Goal: Transaction & Acquisition: Purchase product/service

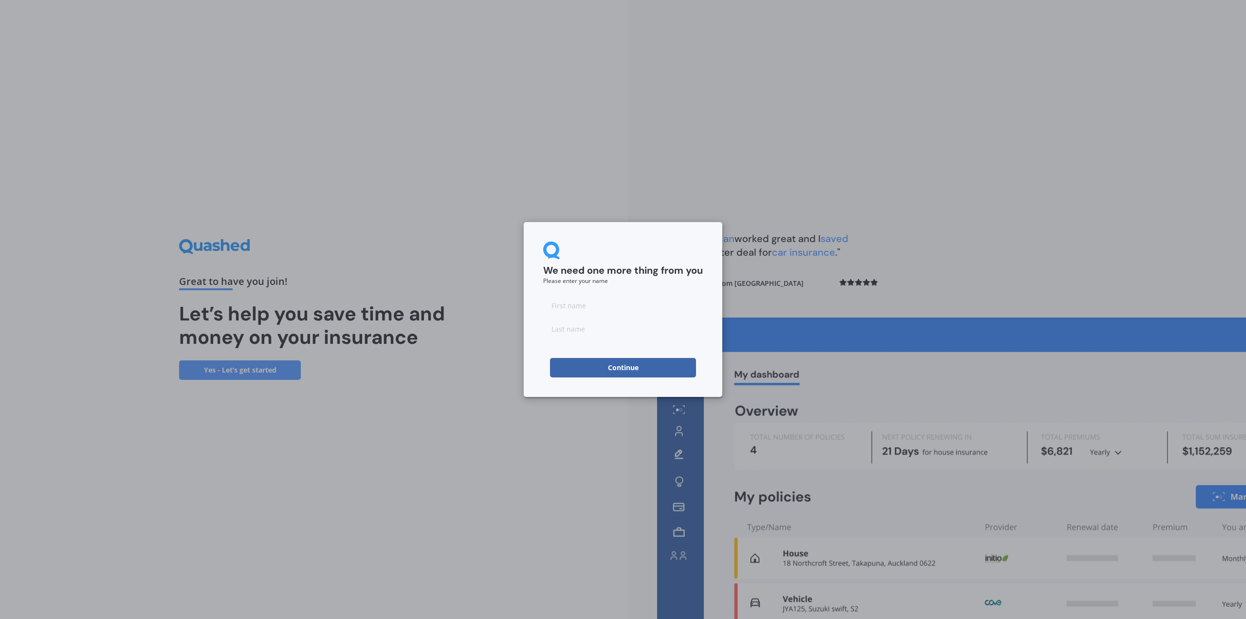
click at [602, 374] on button "Continue" at bounding box center [623, 367] width 146 height 19
click at [581, 311] on input at bounding box center [623, 304] width 160 height 19
type input "jacques"
click at [563, 330] on input at bounding box center [623, 328] width 160 height 19
type input "steffens"
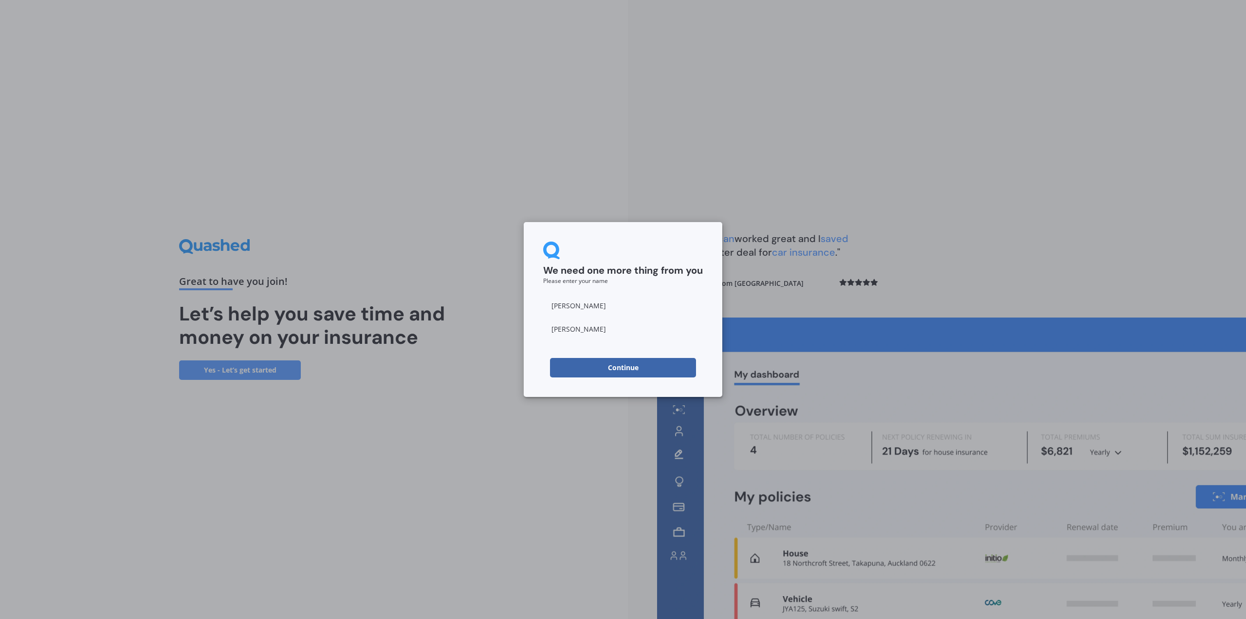
click at [606, 366] on button "Continue" at bounding box center [623, 367] width 146 height 19
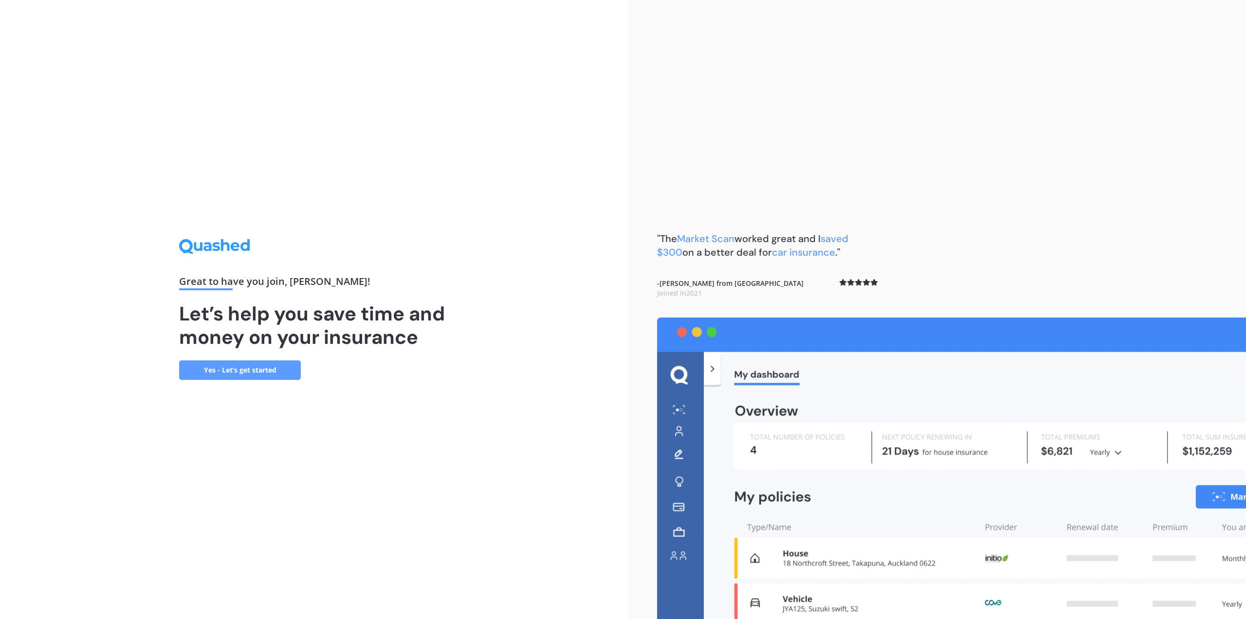
click at [282, 372] on link "Yes - Let’s get started" at bounding box center [240, 369] width 122 height 19
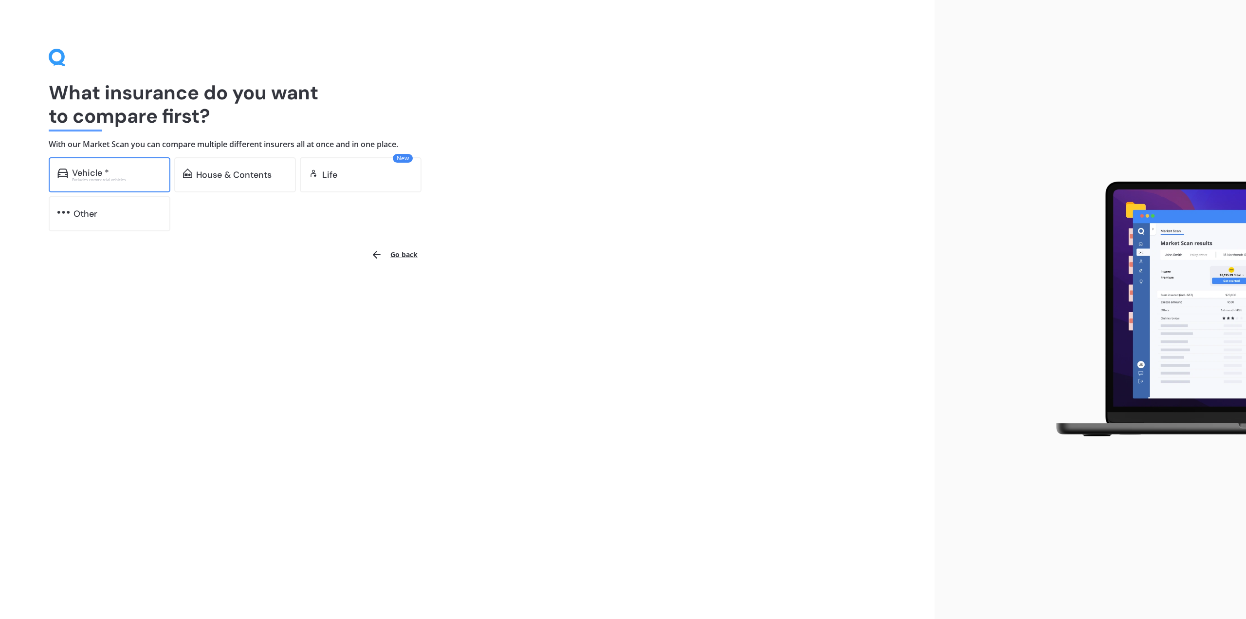
click at [107, 179] on div "Excludes commercial vehicles" at bounding box center [117, 180] width 90 height 4
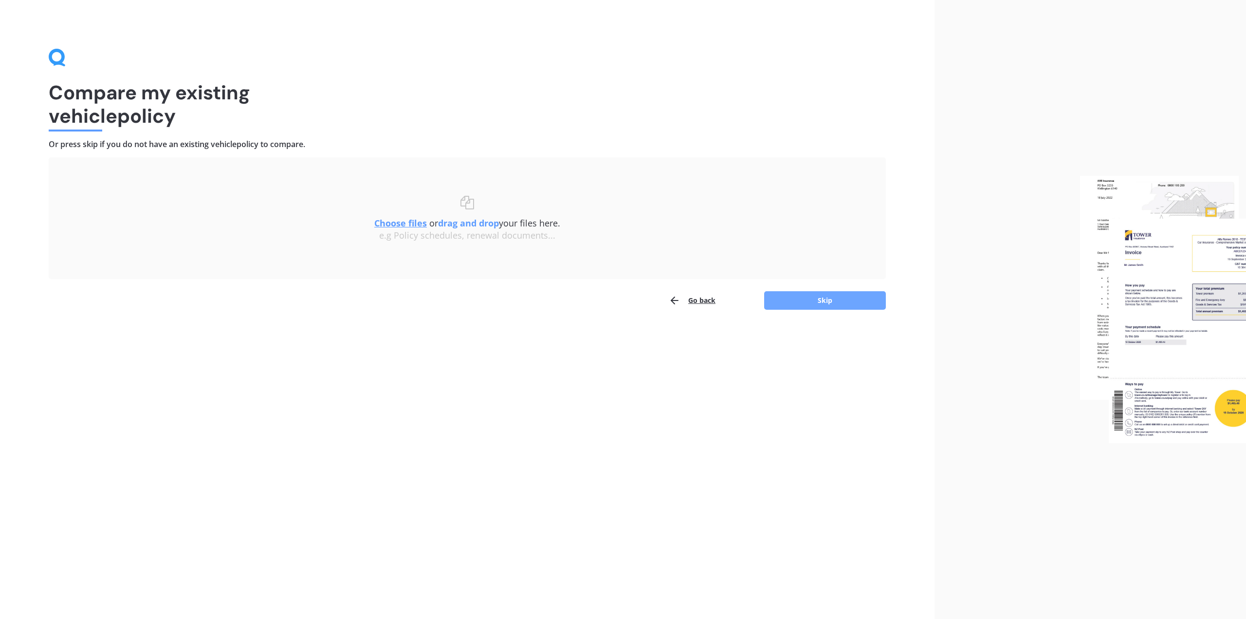
click at [821, 302] on button "Skip" at bounding box center [825, 300] width 122 height 18
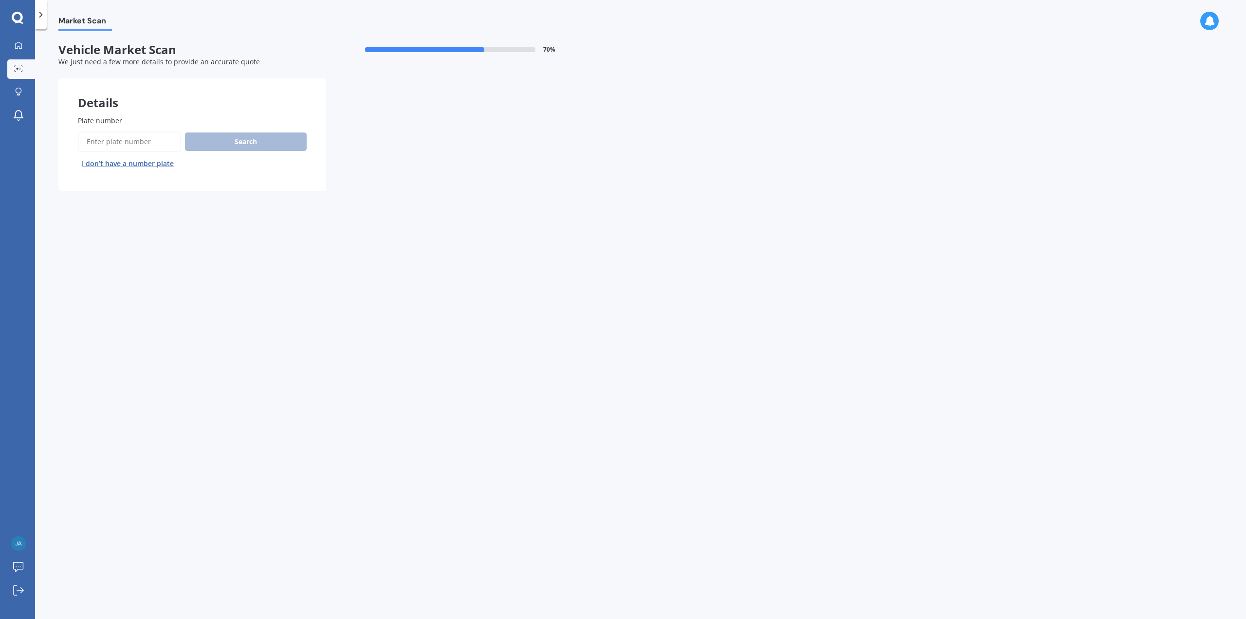
click at [124, 142] on input "Plate number" at bounding box center [129, 141] width 103 height 20
type input "qme670"
click at [253, 138] on button "Search" at bounding box center [246, 141] width 122 height 18
select select "AUDI"
select select "Q5"
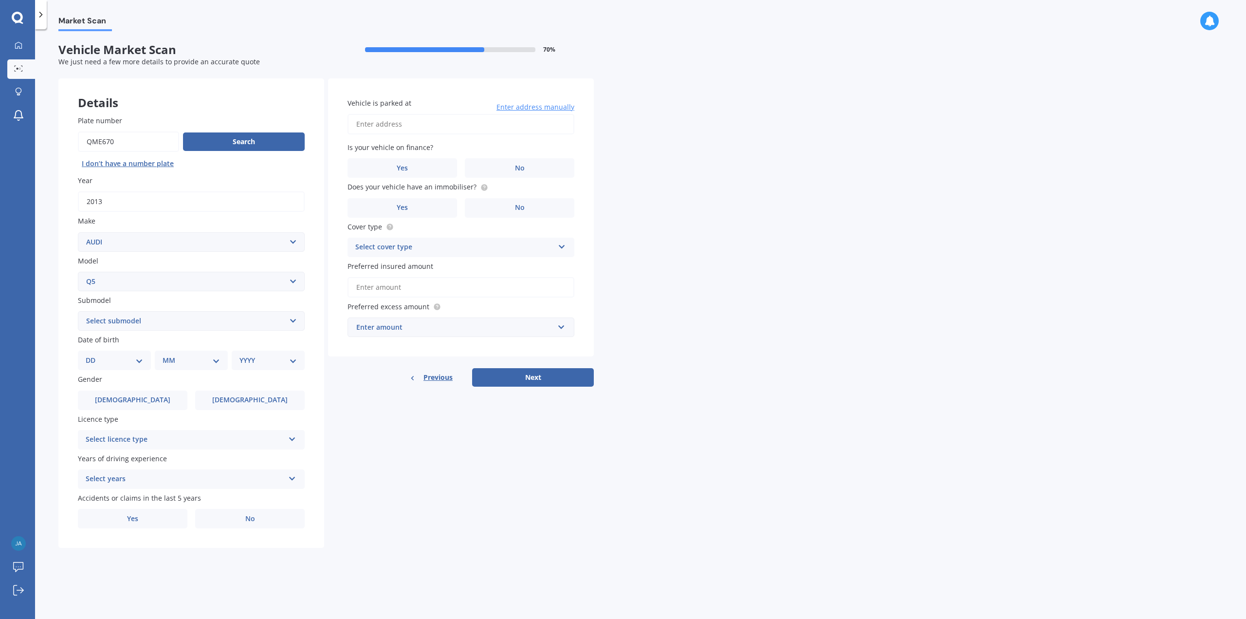
click at [200, 325] on select "Select submodel 2.0 TDI 3.0 TDI e-Tron Petrol Turbo S Station Wagon" at bounding box center [191, 320] width 227 height 19
select select "3.0 TDI"
click at [78, 312] on select "Select submodel 2.0 TDI 3.0 TDI e-Tron Petrol Turbo S Station Wagon" at bounding box center [191, 320] width 227 height 19
click at [191, 281] on select "Select model 100 200T 80 90 A1 A3 A4 A4 All Road 4WD A5 A6 A7 A8 Allroad Cabrio…" at bounding box center [191, 281] width 227 height 19
select select "SQ5"
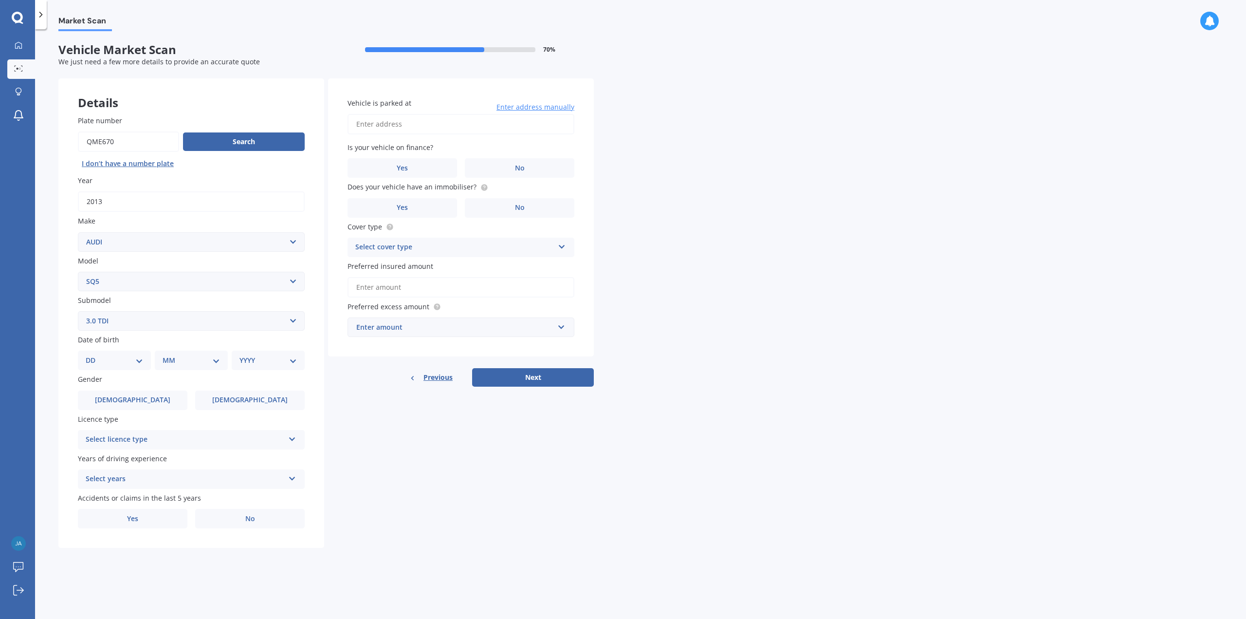
click at [78, 272] on select "Select model 100 200T 80 90 A1 A3 A4 A4 All Road 4WD A5 A6 A7 A8 Allroad Cabrio…" at bounding box center [191, 281] width 227 height 19
click at [176, 322] on select "Select submodel 3.0L BiTurbo PLUS 250KW Quattro 3.0L BiTurbo PLUS 250KW Quattro…" at bounding box center [191, 320] width 227 height 19
select select "STATION WAGON DIESEL"
click at [78, 312] on select "Select submodel 3.0L BiTurbo PLUS 250KW Quattro 3.0L BiTurbo PLUS 250KW Quattro…" at bounding box center [191, 320] width 227 height 19
click at [141, 367] on div "DD 01 02 03 04 05 06 07 08 09 10 11 12 13 14 15 16 17 18 19 20 21 22 23 24 25 2…" at bounding box center [114, 359] width 73 height 19
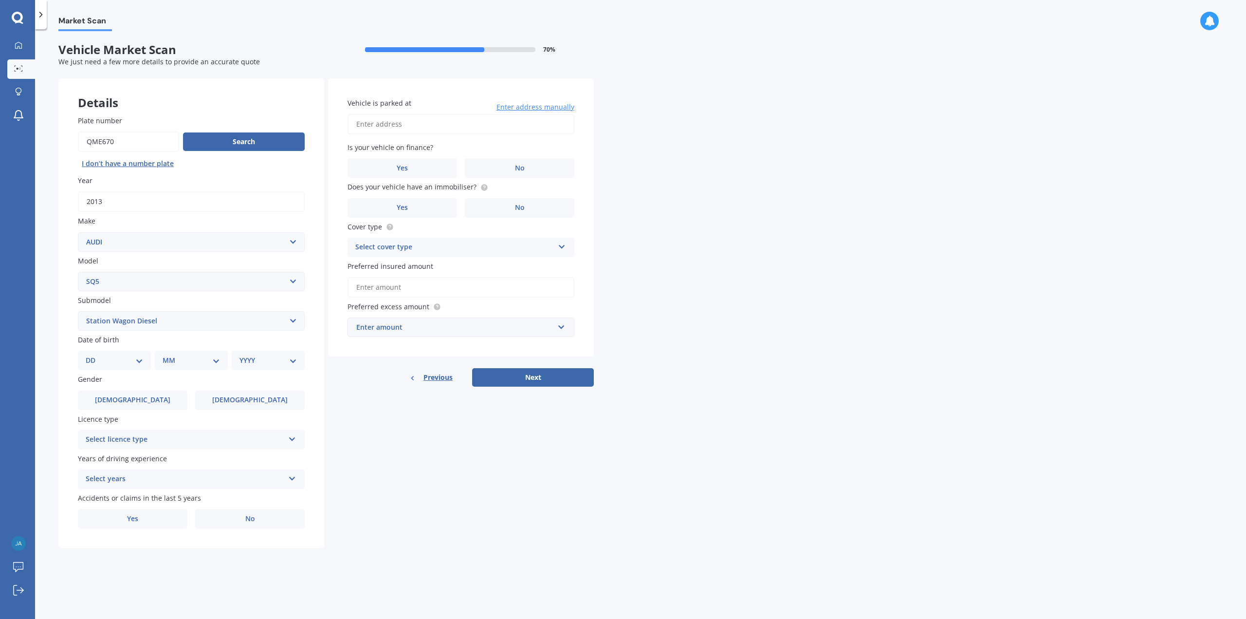
click at [140, 363] on select "DD 01 02 03 04 05 06 07 08 09 10 11 12 13 14 15 16 17 18 19 20 21 22 23 24 25 2…" at bounding box center [114, 360] width 57 height 11
select select "18"
click at [93, 356] on select "DD 01 02 03 04 05 06 07 08 09 10 11 12 13 14 15 16 17 18 19 20 21 22 23 24 25 2…" at bounding box center [114, 360] width 57 height 11
click at [181, 355] on div "MM 01 02 03 04 05 06 07 08 09 10 11 12" at bounding box center [193, 359] width 69 height 19
click at [197, 361] on select "MM 01 02 03 04 05 06 07 08 09 10 11 12" at bounding box center [193, 360] width 54 height 11
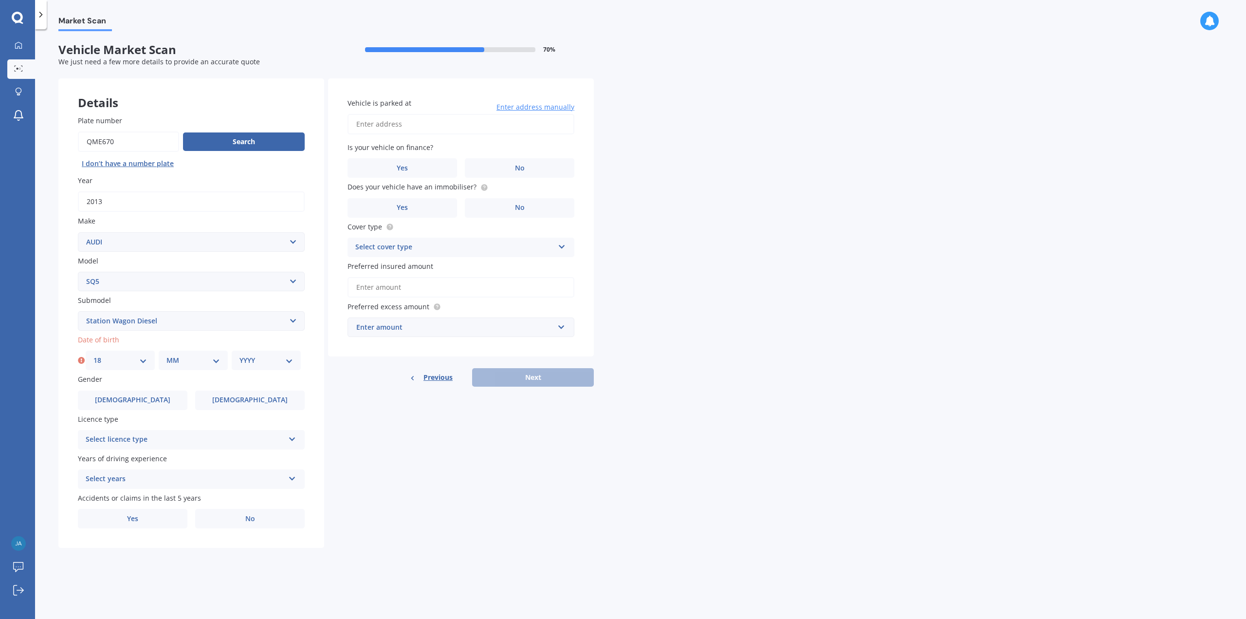
select select "02"
click at [166, 356] on select "MM 01 02 03 04 05 06 07 08 09 10 11 12" at bounding box center [193, 360] width 54 height 11
click at [125, 357] on select "DD 01 02 03 04 05 06 07 08 09 10 11 12 13 14 15 16 17 18 19 20 21 22 23 24 25 2…" at bounding box center [120, 360] width 54 height 11
click at [240, 361] on select "YYYY 2025 2024 2023 2022 2021 2020 2019 2018 2017 2016 2015 2014 2013 2012 2011…" at bounding box center [266, 360] width 54 height 11
select select "1980"
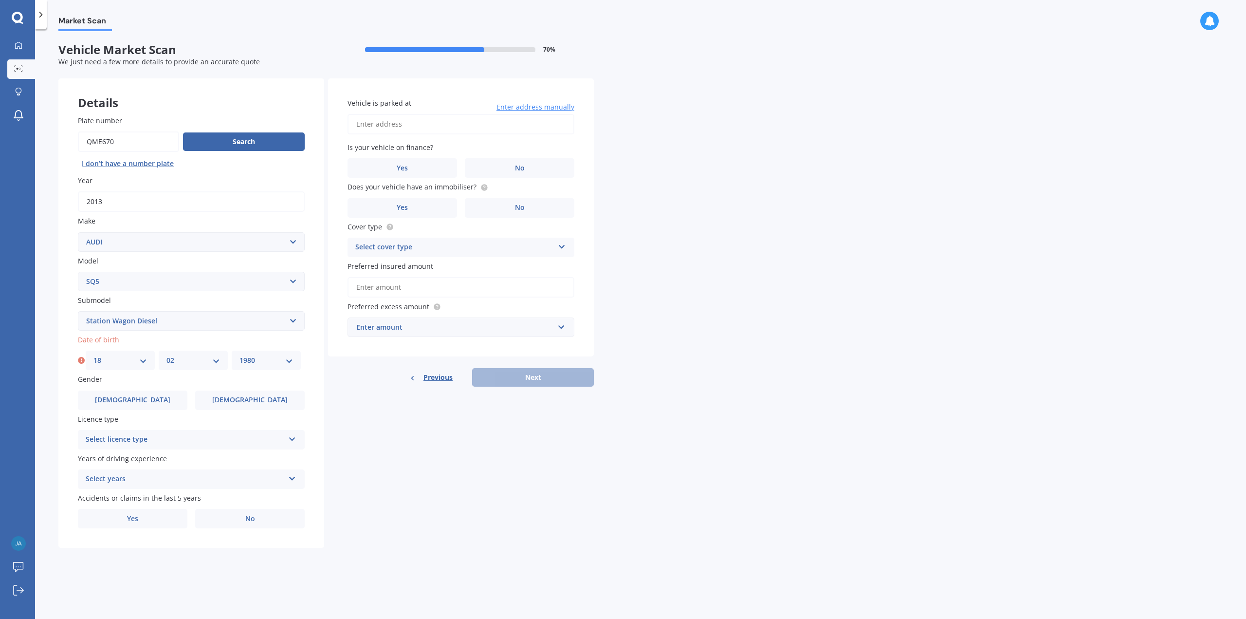
click at [239, 356] on select "YYYY 2025 2024 2023 2022 2021 2020 2019 2018 2017 2016 2015 2014 2013 2012 2011…" at bounding box center [266, 360] width 54 height 11
click at [146, 408] on label "Male" at bounding box center [133, 399] width 110 height 19
click at [0, 0] on input "Male" at bounding box center [0, 0] width 0 height 0
click at [156, 441] on div "Select licence type" at bounding box center [185, 440] width 199 height 12
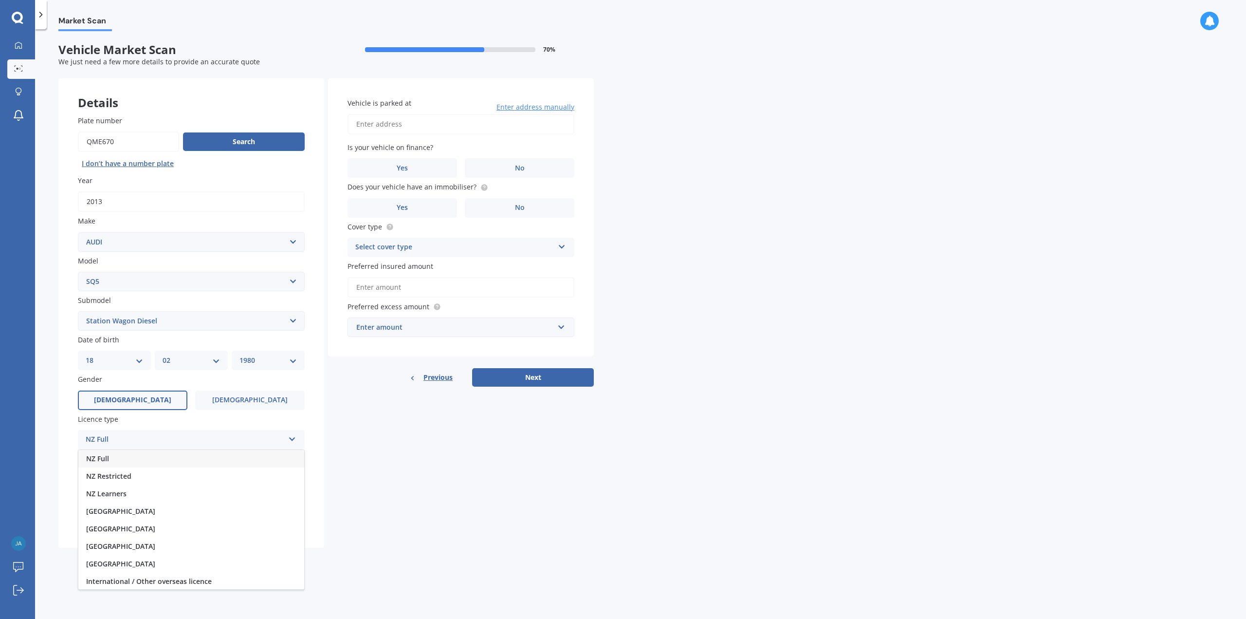
click at [143, 464] on div "NZ Full" at bounding box center [191, 459] width 226 height 18
click at [136, 484] on div "Select years" at bounding box center [185, 479] width 199 height 12
click at [136, 499] on span "5 or more years" at bounding box center [112, 497] width 53 height 9
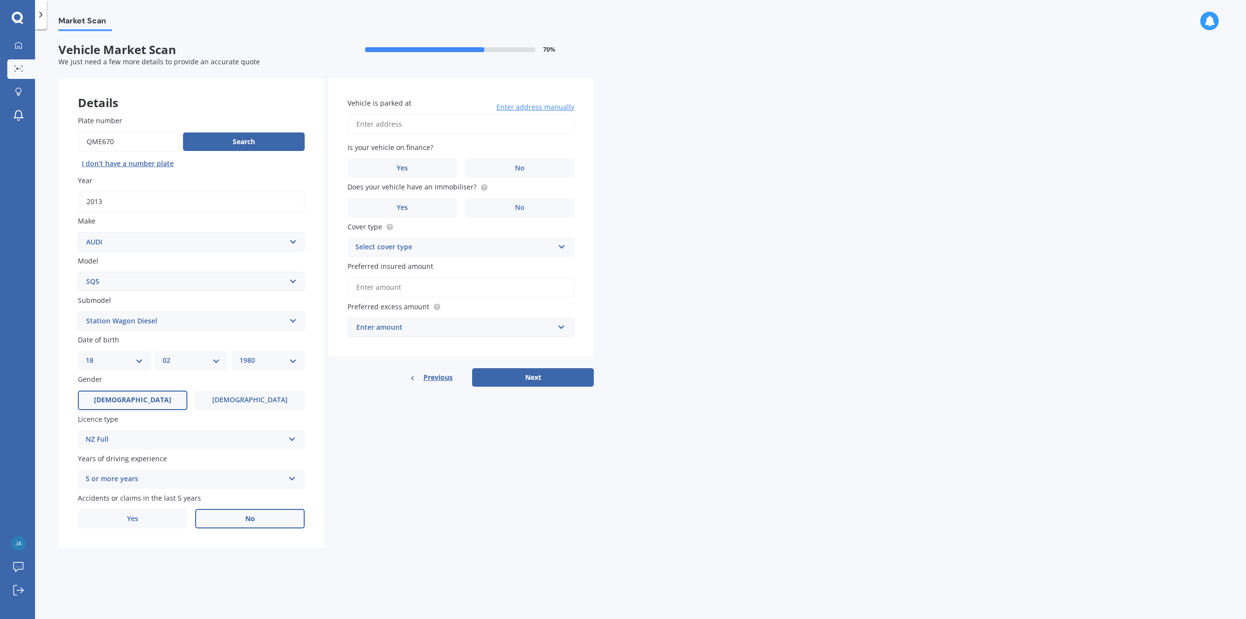
click at [230, 517] on label "No" at bounding box center [250, 518] width 110 height 19
click at [0, 0] on input "No" at bounding box center [0, 0] width 0 height 0
click at [421, 170] on label "Yes" at bounding box center [403, 167] width 110 height 19
click at [0, 0] on input "Yes" at bounding box center [0, 0] width 0 height 0
click at [396, 130] on input "Vehicle is parked at" at bounding box center [461, 124] width 227 height 20
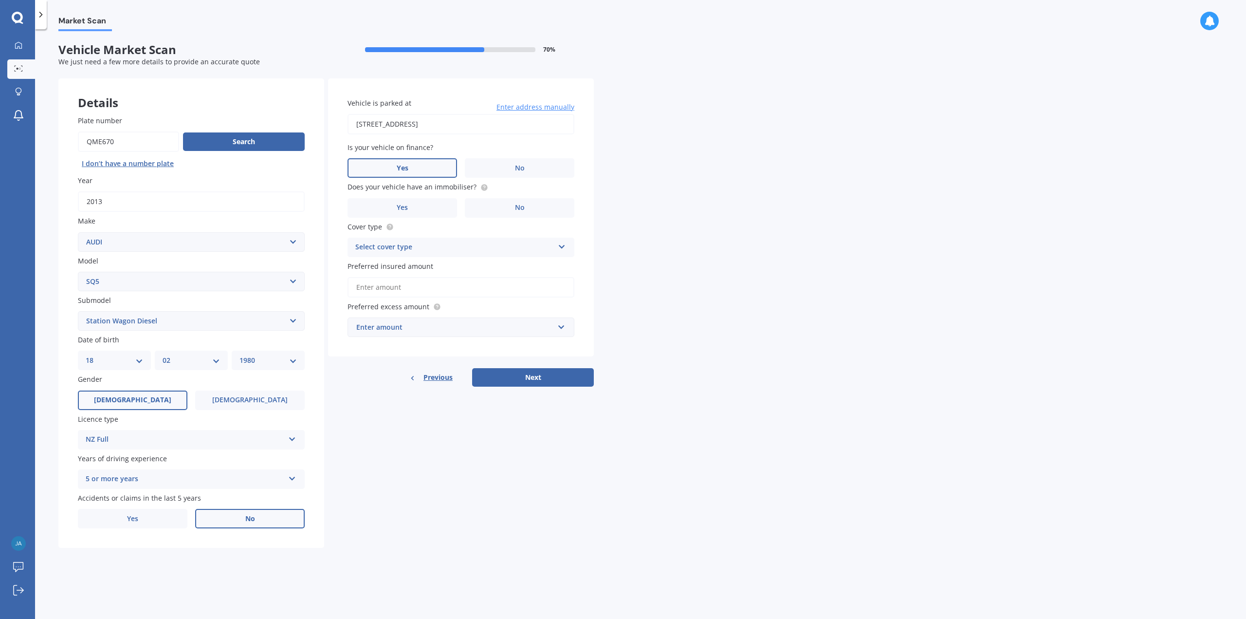
type input "24 Patons Road, Howick, Auckland 2014"
click at [438, 208] on label "Yes" at bounding box center [403, 207] width 110 height 19
click at [0, 0] on input "Yes" at bounding box center [0, 0] width 0 height 0
click at [440, 250] on div "Select cover type" at bounding box center [454, 247] width 199 height 12
click at [427, 263] on div "Comprehensive" at bounding box center [461, 266] width 226 height 18
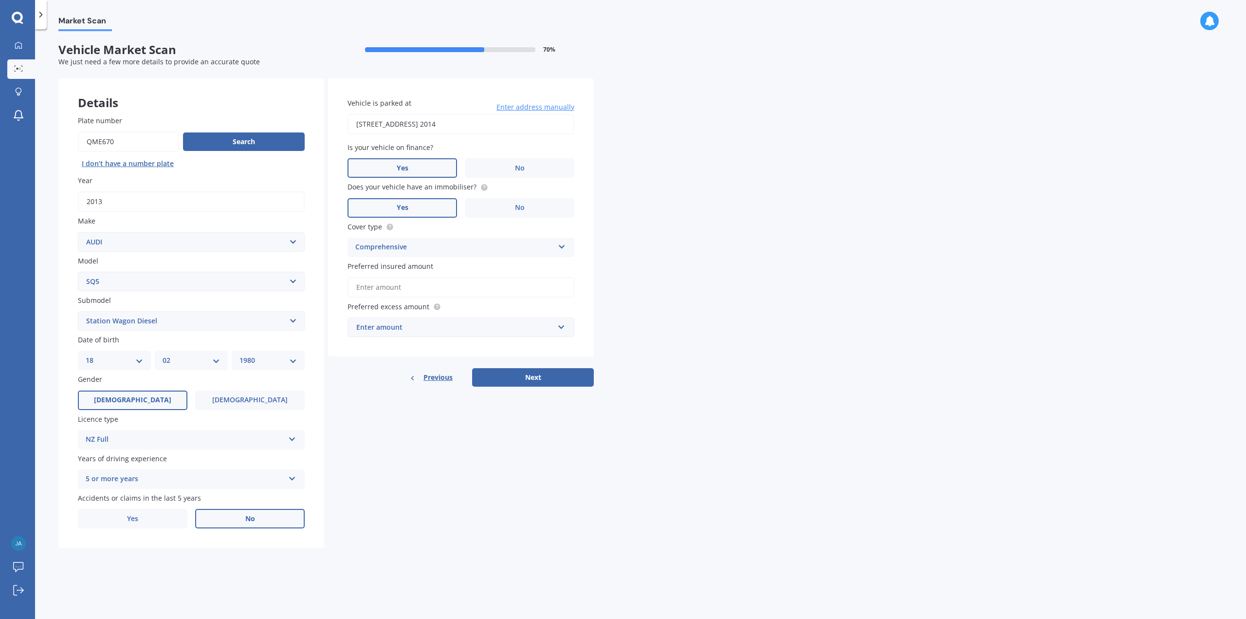
click at [426, 294] on input "Preferred insured amount" at bounding box center [461, 287] width 227 height 20
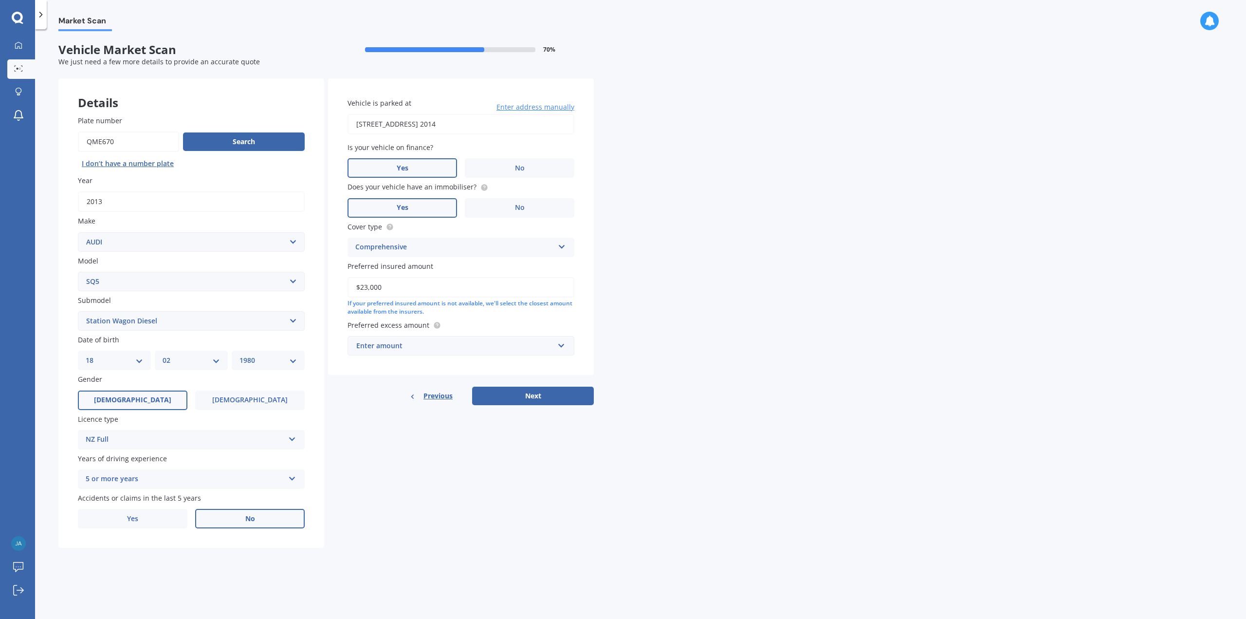
type input "$23,000"
click at [401, 348] on div "Enter amount" at bounding box center [455, 345] width 198 height 11
click at [386, 420] on div "$750" at bounding box center [461, 418] width 226 height 18
click at [536, 401] on button "Next" at bounding box center [533, 395] width 122 height 18
select select "18"
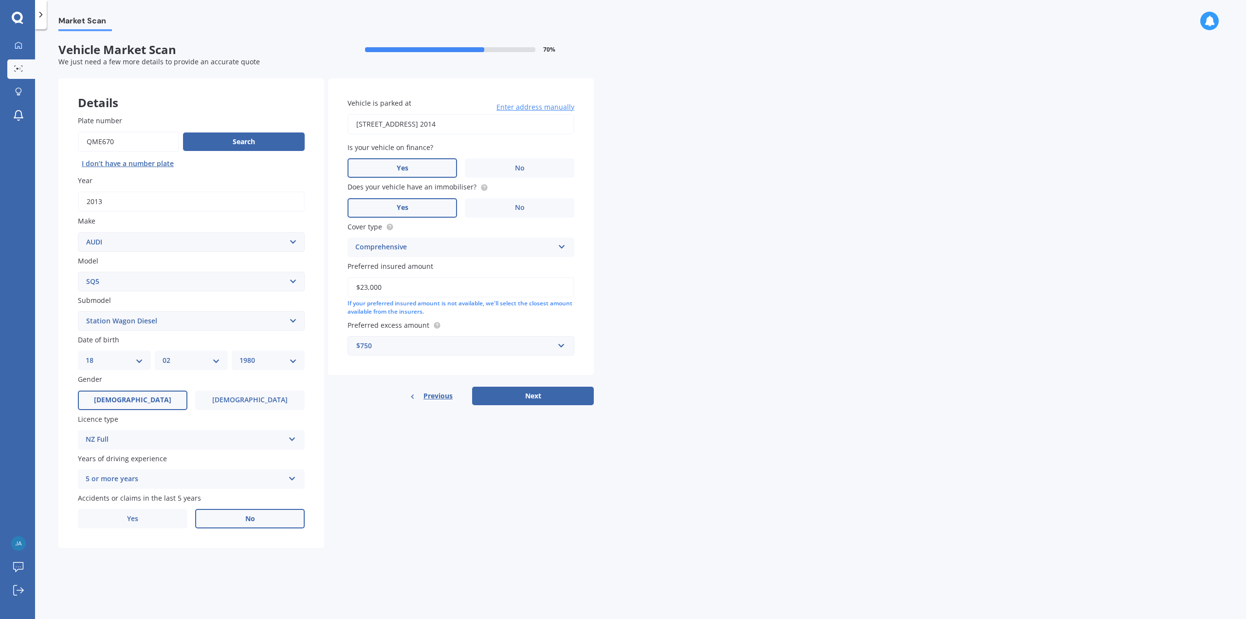
select select "02"
select select "1980"
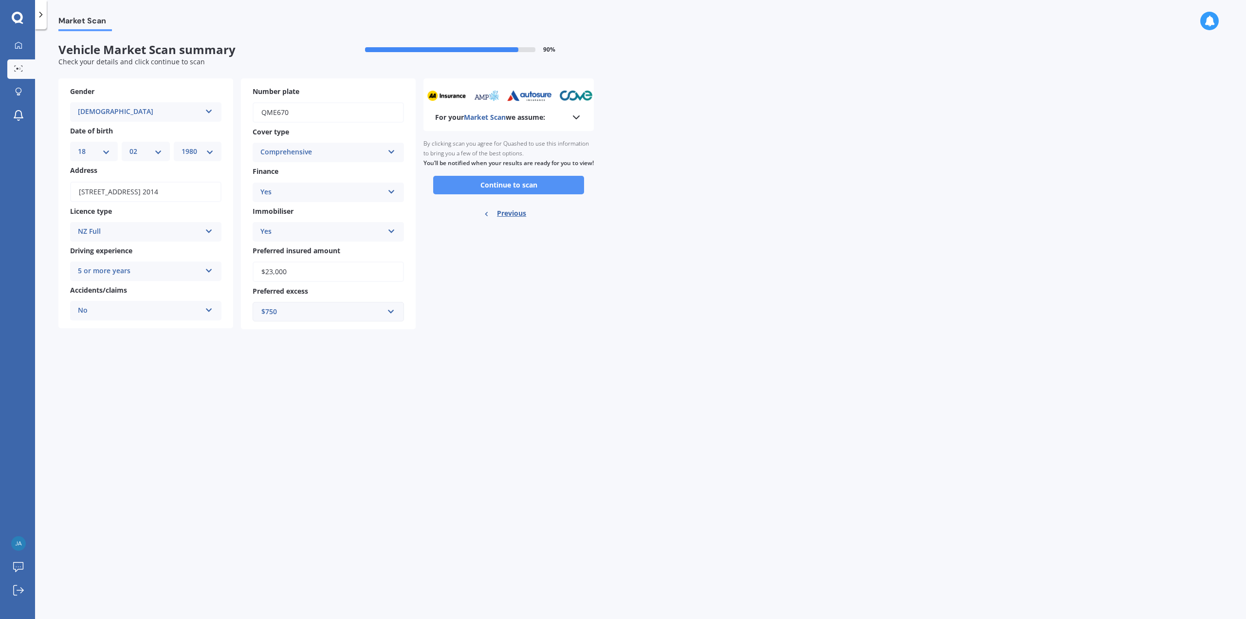
click at [528, 194] on button "Continue to scan" at bounding box center [508, 185] width 151 height 18
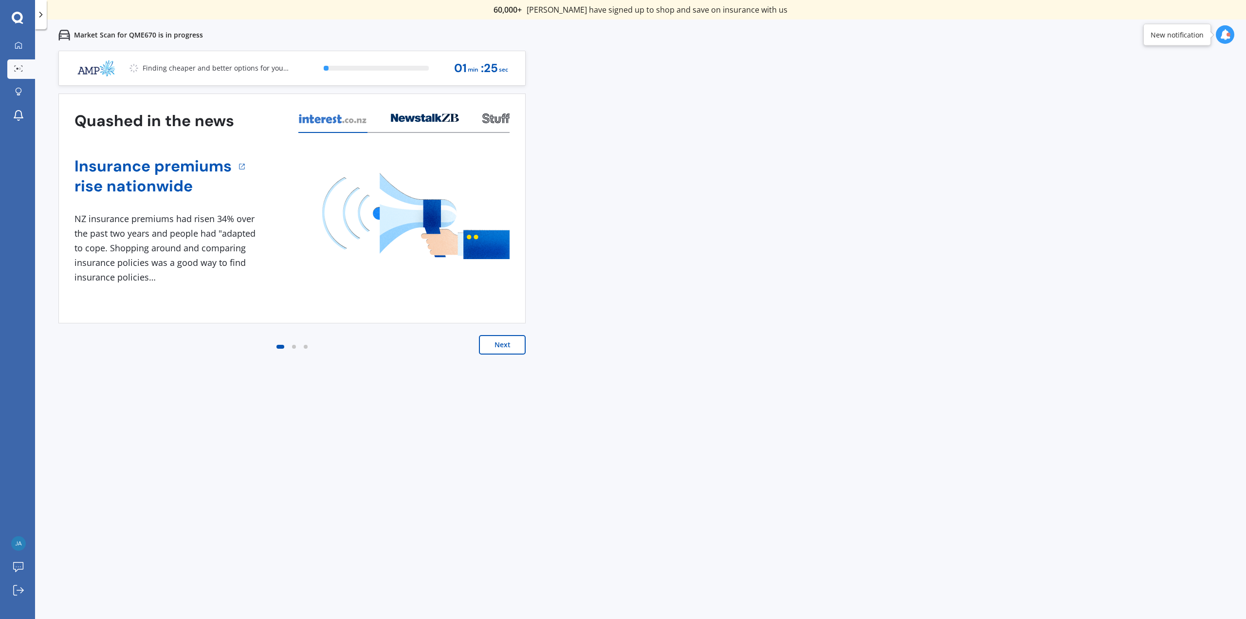
click at [496, 346] on button "Next" at bounding box center [502, 344] width 47 height 19
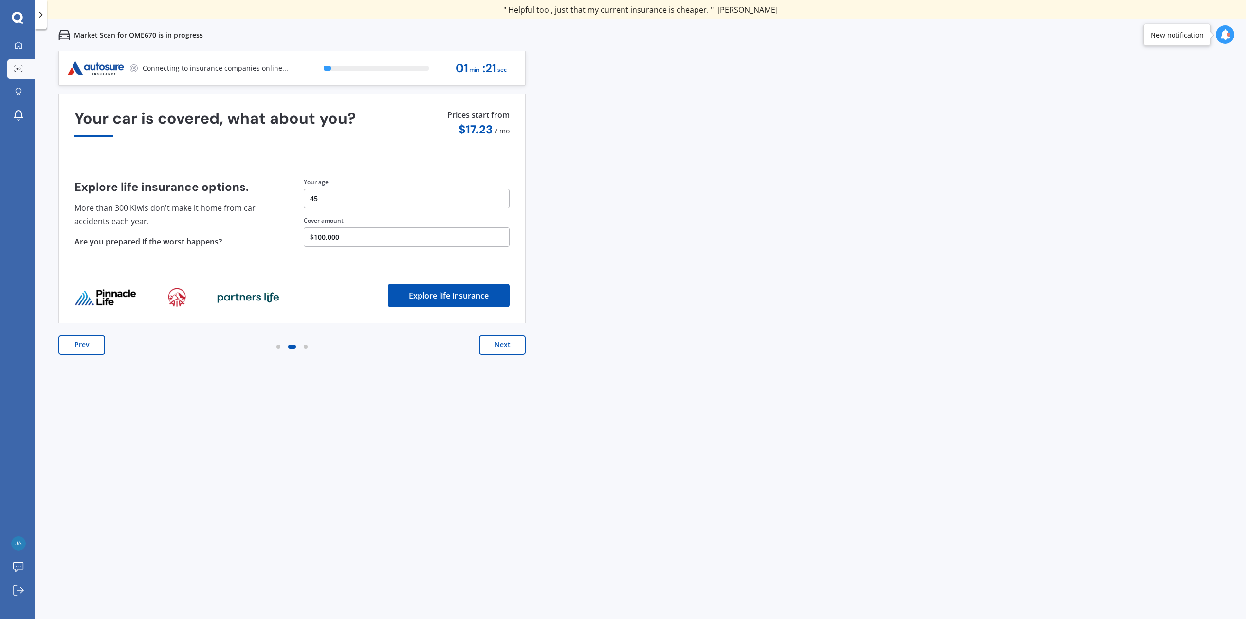
click at [496, 346] on button "Next" at bounding box center [502, 344] width 47 height 19
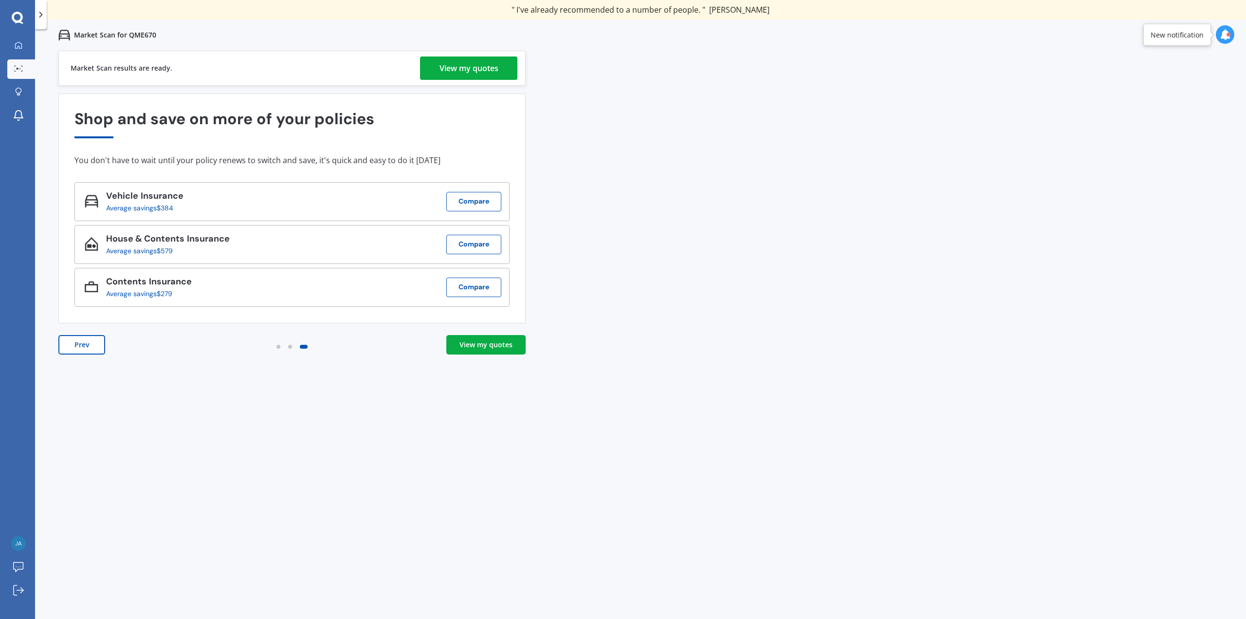
click at [440, 69] on div "View my quotes" at bounding box center [469, 67] width 59 height 23
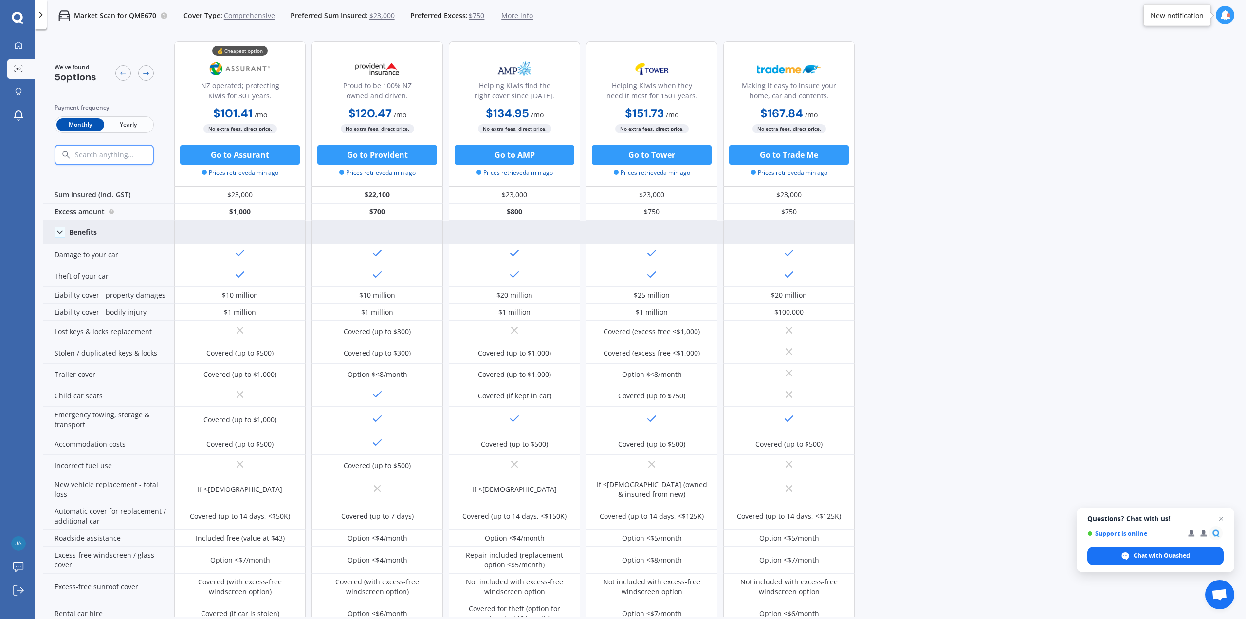
click at [62, 233] on icon at bounding box center [60, 232] width 10 height 10
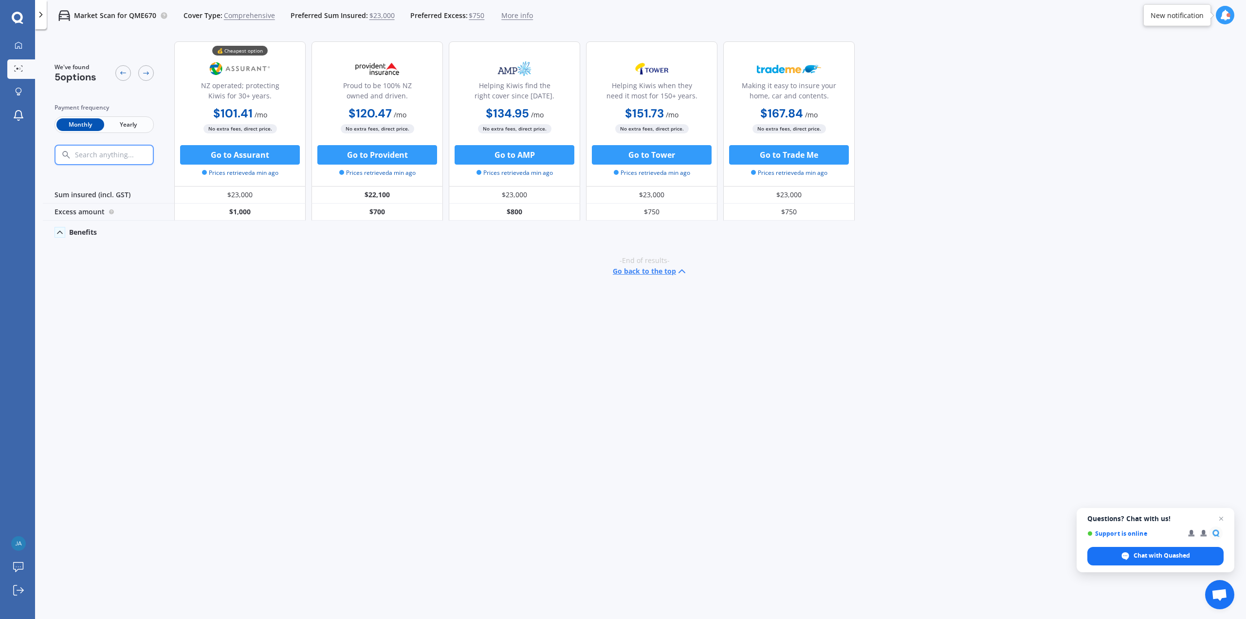
click at [62, 233] on polyline at bounding box center [59, 232] width 5 height 2
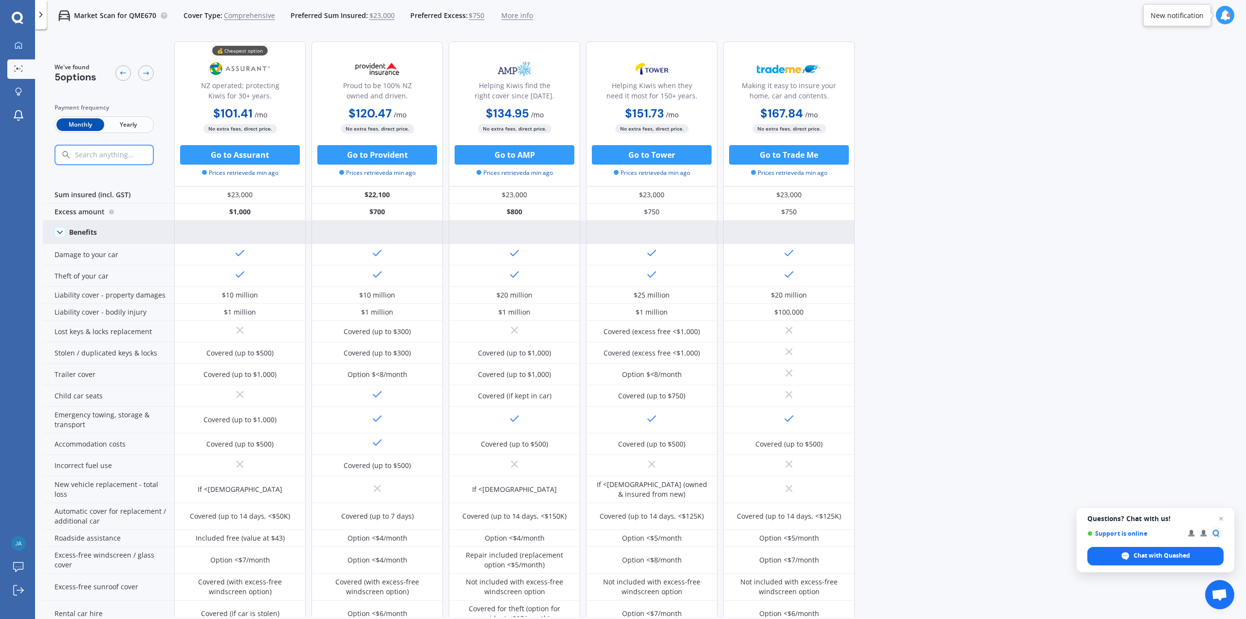
click at [133, 127] on span "Yearly" at bounding box center [128, 124] width 48 height 13
click at [91, 131] on div "Monthly Yearly" at bounding box center [104, 124] width 99 height 17
click at [76, 126] on span "Monthly" at bounding box center [80, 124] width 48 height 13
